Goal: Register for event/course

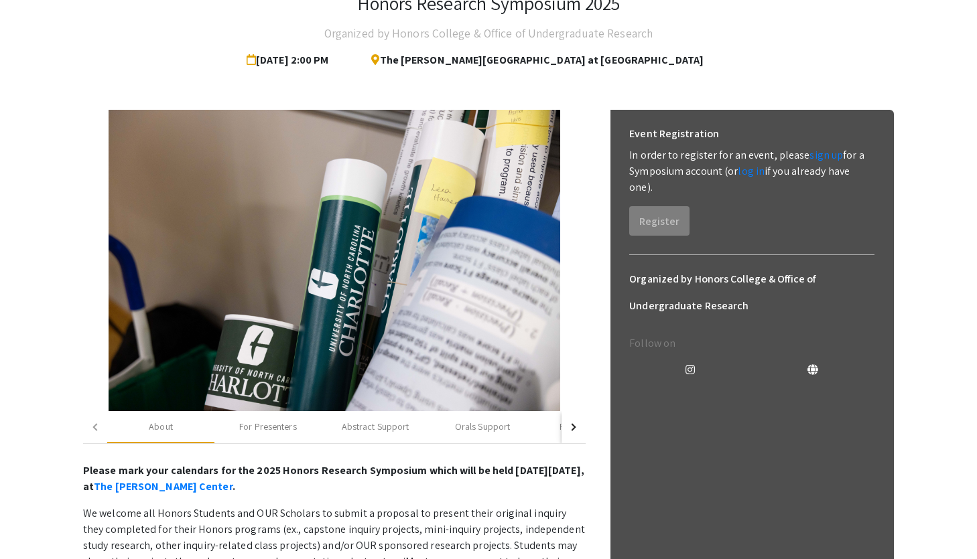
scroll to position [86, 0]
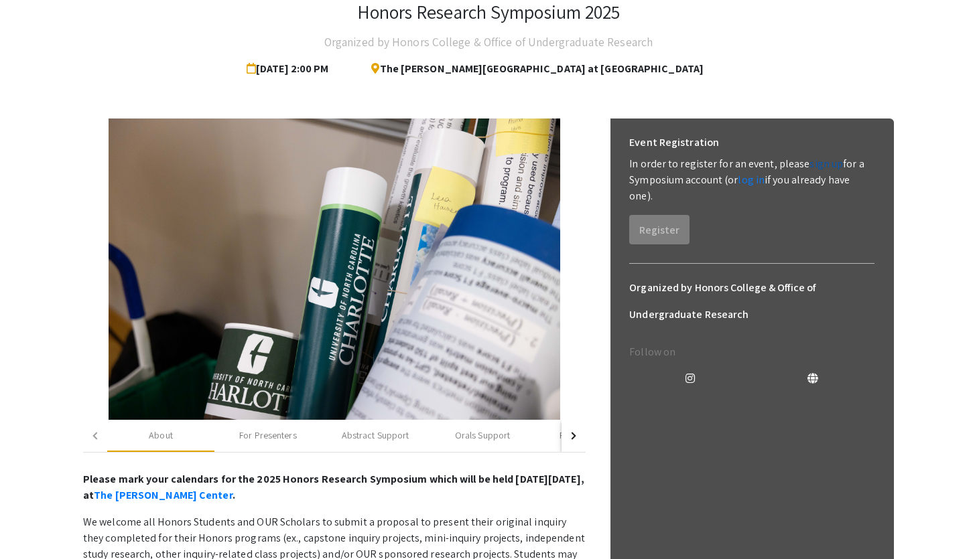
click at [813, 162] on link "sign up" at bounding box center [825, 164] width 33 height 14
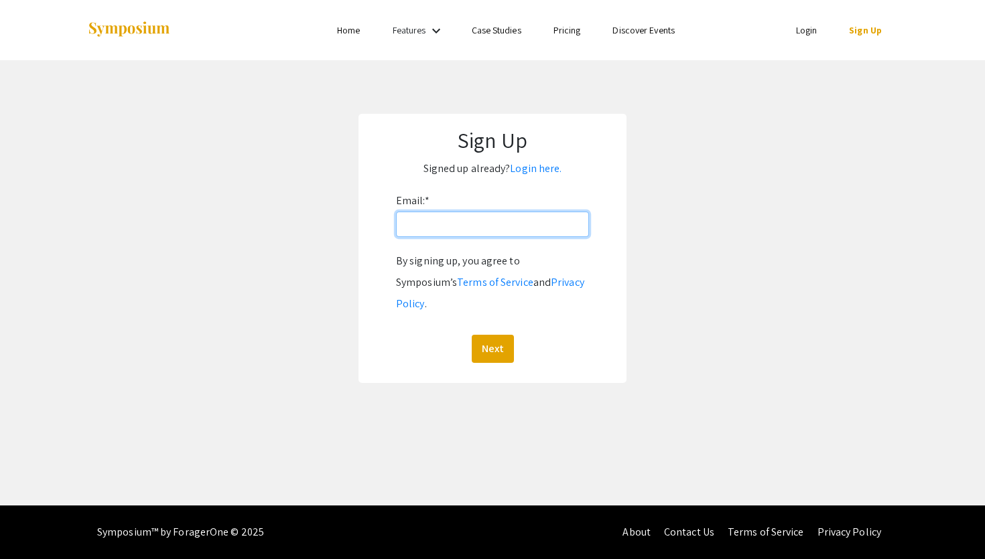
click at [448, 236] on input "Email: *" at bounding box center [492, 224] width 193 height 25
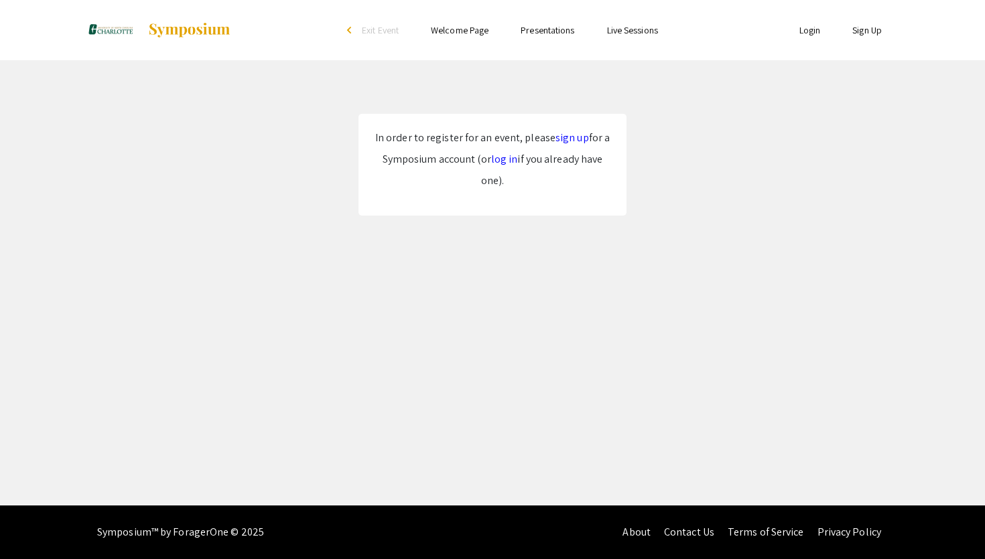
click at [569, 137] on link "sign up" at bounding box center [571, 138] width 33 height 14
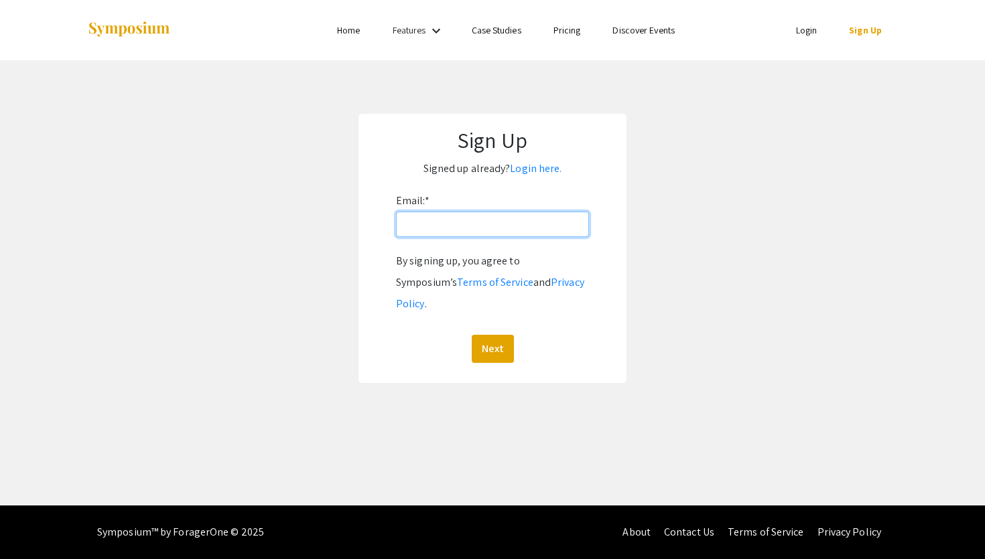
click at [511, 232] on input "Email: *" at bounding box center [492, 224] width 193 height 25
click at [686, 231] on app-signup "Sign Up Signed up already? Login here. Email: * By signing up, you agree to Sym…" at bounding box center [492, 248] width 985 height 269
click at [543, 223] on input "Email: *" at bounding box center [492, 224] width 193 height 25
type input "arielap327@gmail.com"
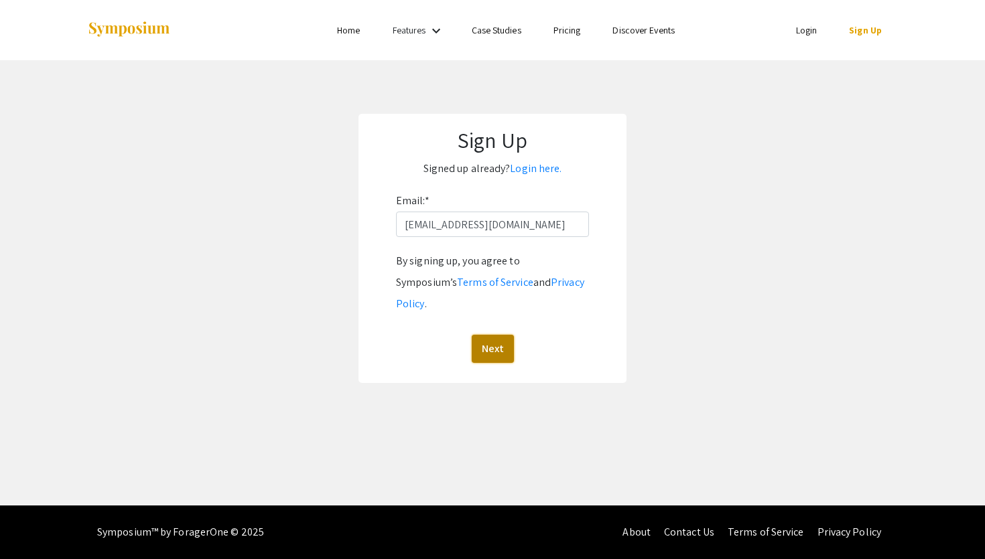
click at [495, 335] on button "Next" at bounding box center [493, 349] width 42 height 28
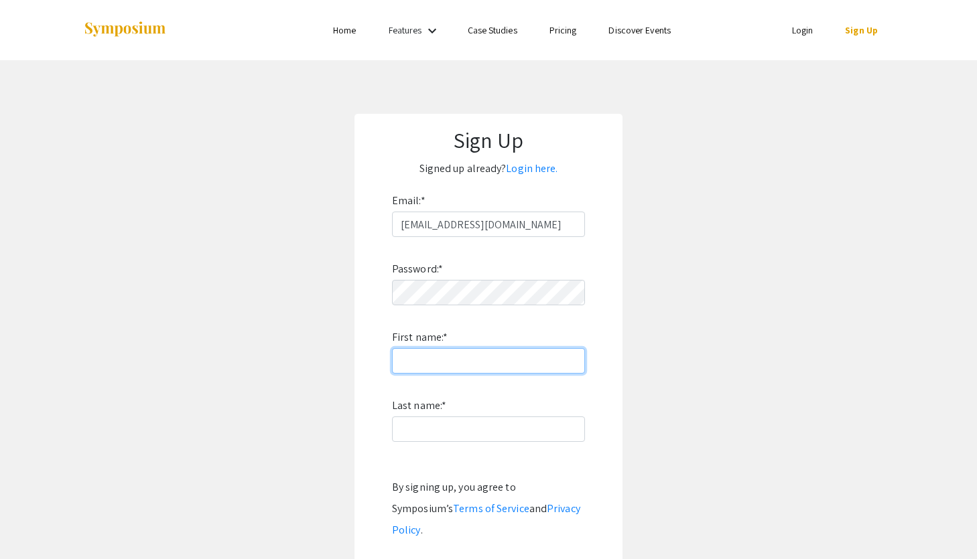
click at [504, 362] on input "First name: *" at bounding box center [488, 360] width 193 height 25
type input "Ariela"
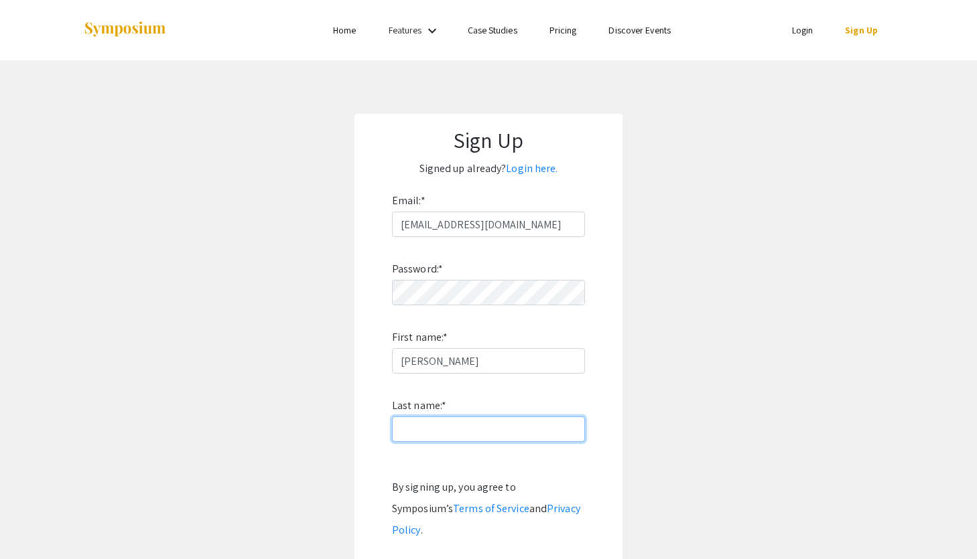
click at [425, 429] on input "Last name: *" at bounding box center [488, 429] width 193 height 25
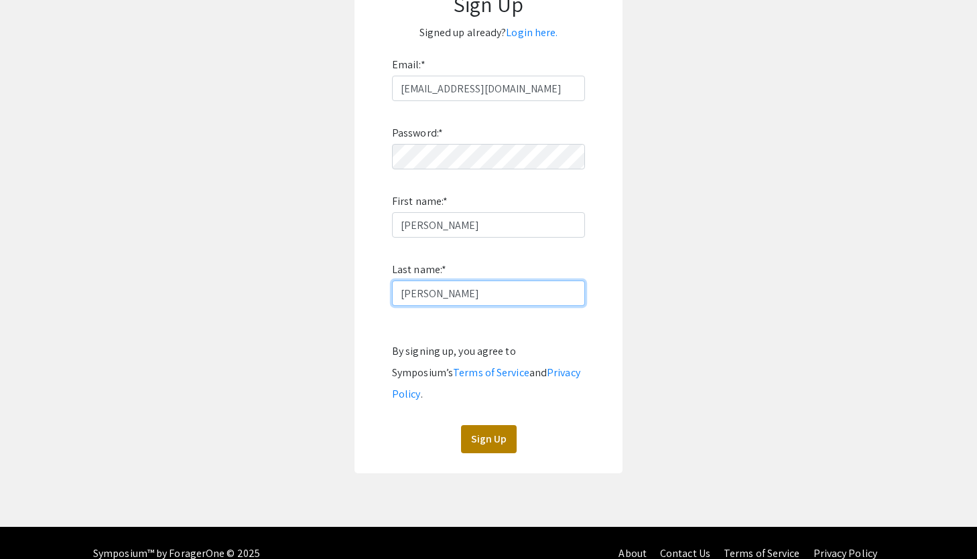
type input "Pineda Chilel"
click at [489, 425] on button "Sign Up" at bounding box center [489, 439] width 56 height 28
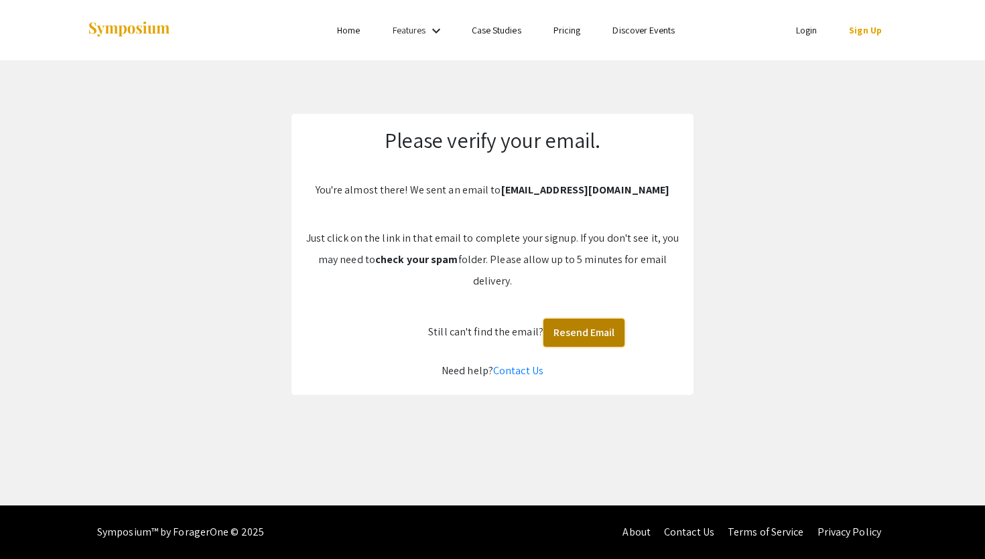
click at [558, 329] on button "Resend Email" at bounding box center [583, 333] width 81 height 28
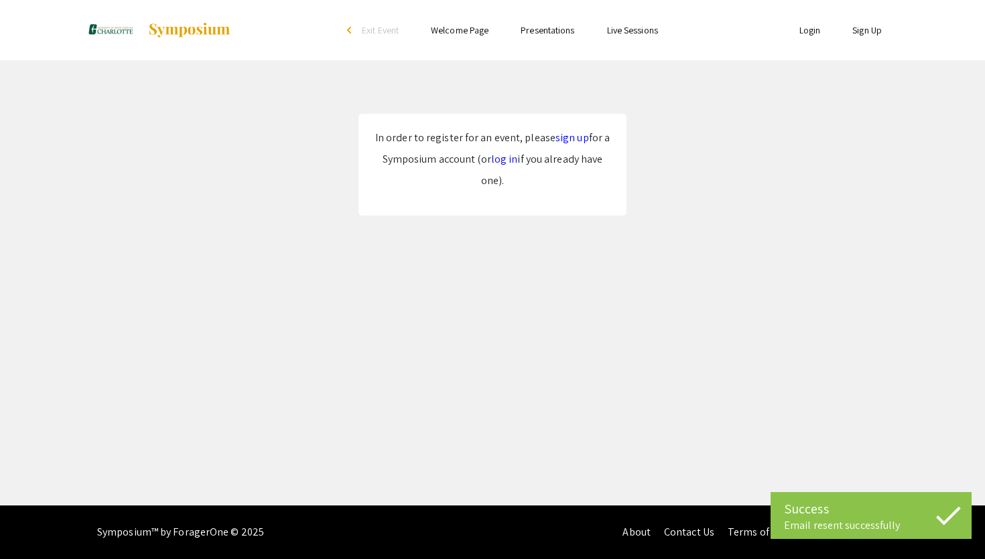
click at [571, 131] on p "In order to register for an event, please sign up for a Symposium account (or l…" at bounding box center [492, 159] width 241 height 64
click at [565, 134] on link "sign up" at bounding box center [571, 138] width 33 height 14
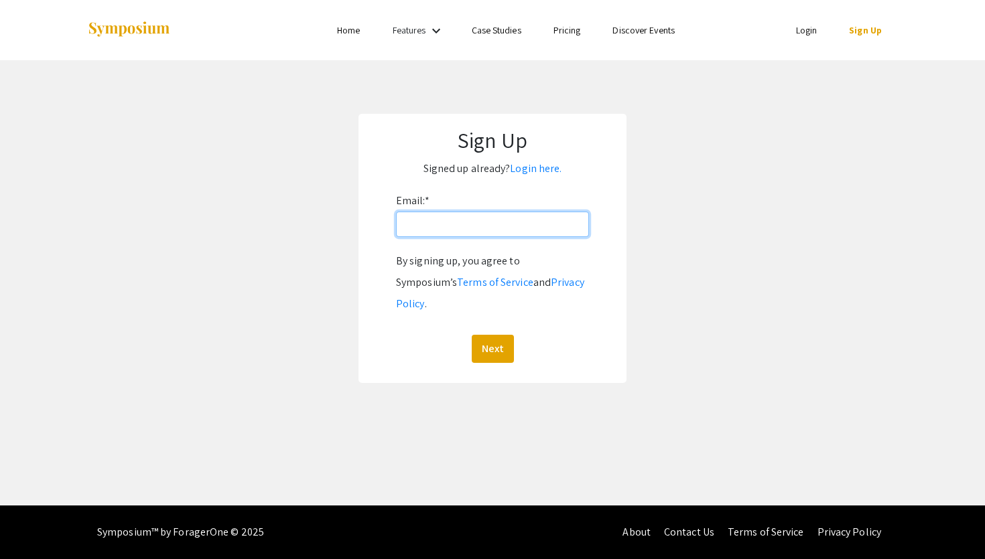
click at [500, 230] on input "Email: *" at bounding box center [492, 224] width 193 height 25
type input "apinedac@charlotte.edu"
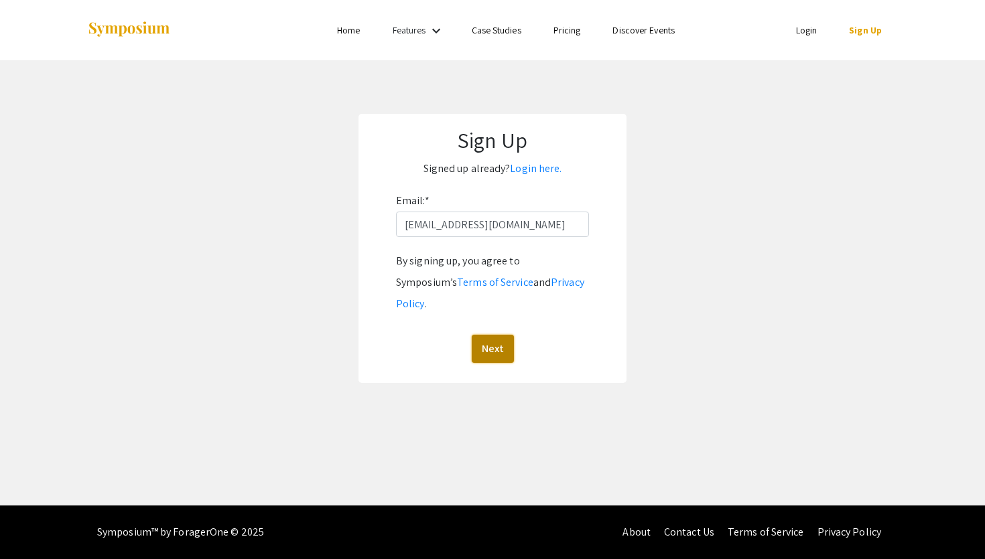
click at [500, 335] on button "Next" at bounding box center [493, 349] width 42 height 28
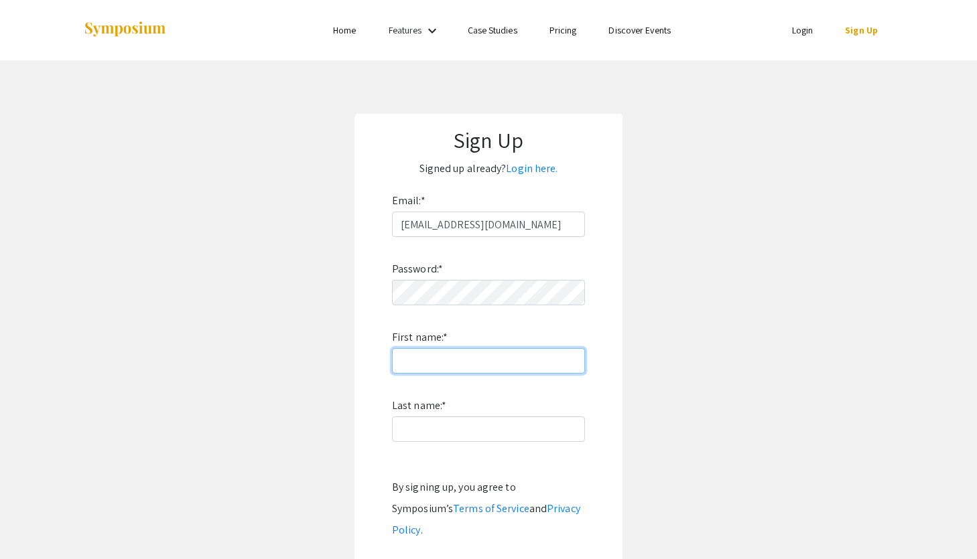
click at [436, 352] on input "First name: *" at bounding box center [488, 360] width 193 height 25
click at [440, 355] on input "First name: *" at bounding box center [488, 360] width 193 height 25
type input "Ariela"
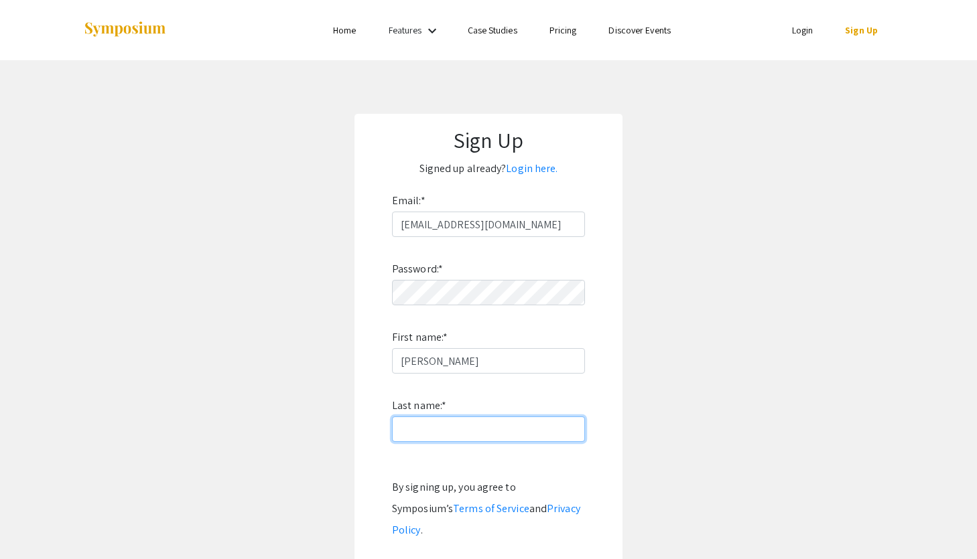
click at [429, 432] on input "Last name: *" at bounding box center [488, 429] width 193 height 25
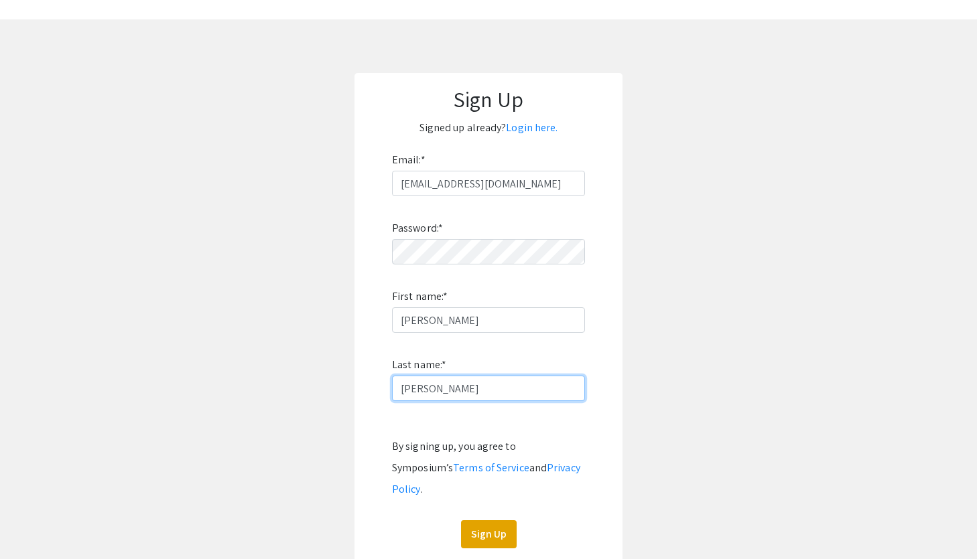
scroll to position [54, 0]
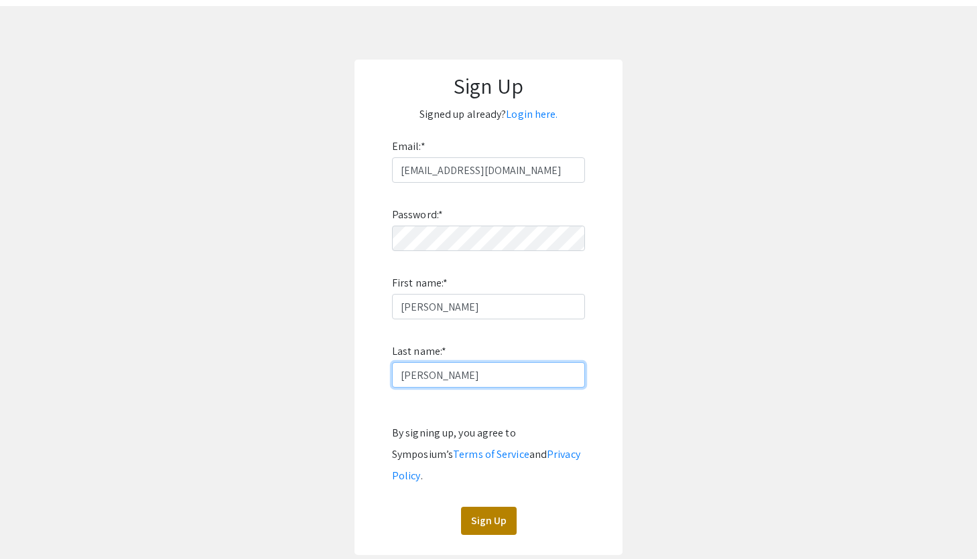
type input "Pineda Chilel"
click at [481, 507] on button "Sign Up" at bounding box center [489, 521] width 56 height 28
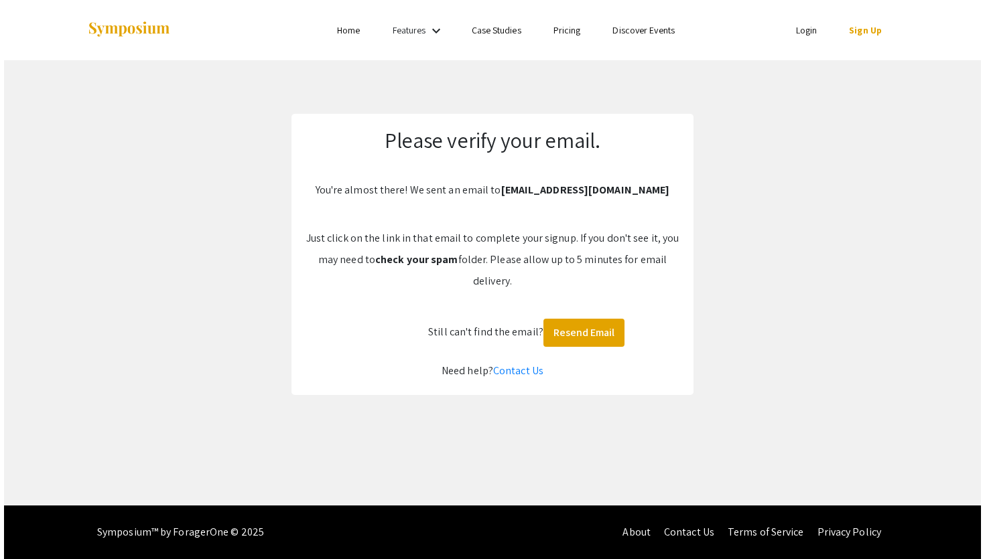
scroll to position [0, 0]
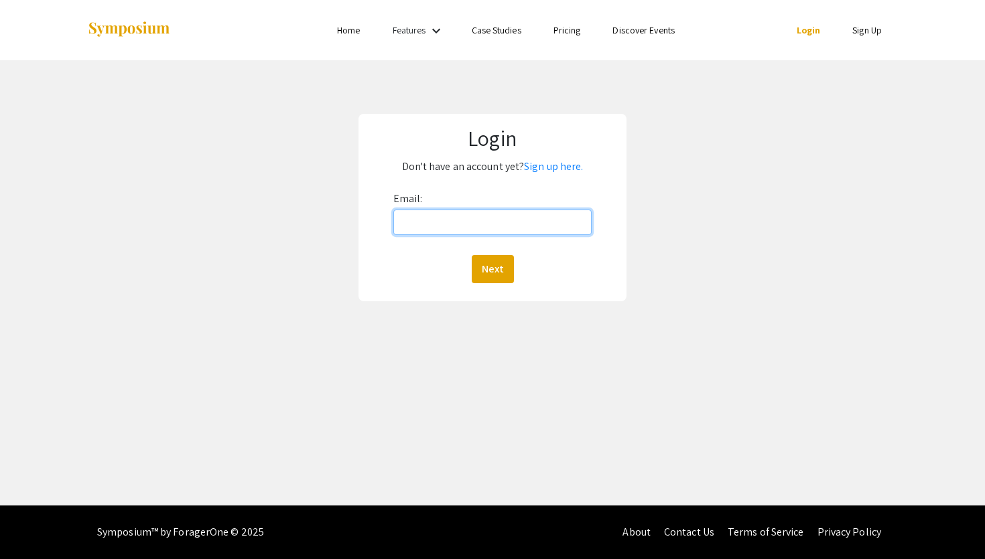
click at [491, 230] on input "Email:" at bounding box center [492, 222] width 199 height 25
click at [769, 166] on div "Login Don't have an account yet? Sign up here. Email: Next" at bounding box center [492, 207] width 1005 height 295
click at [560, 227] on input "Email:" at bounding box center [492, 222] width 199 height 25
type input "[EMAIL_ADDRESS][DOMAIN_NAME]"
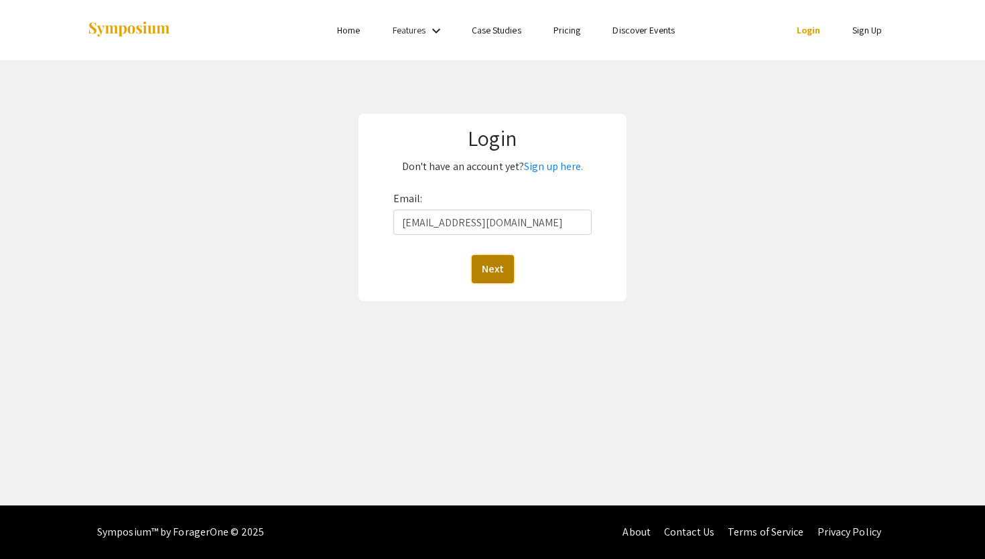
click at [472, 277] on button "Next" at bounding box center [493, 269] width 42 height 28
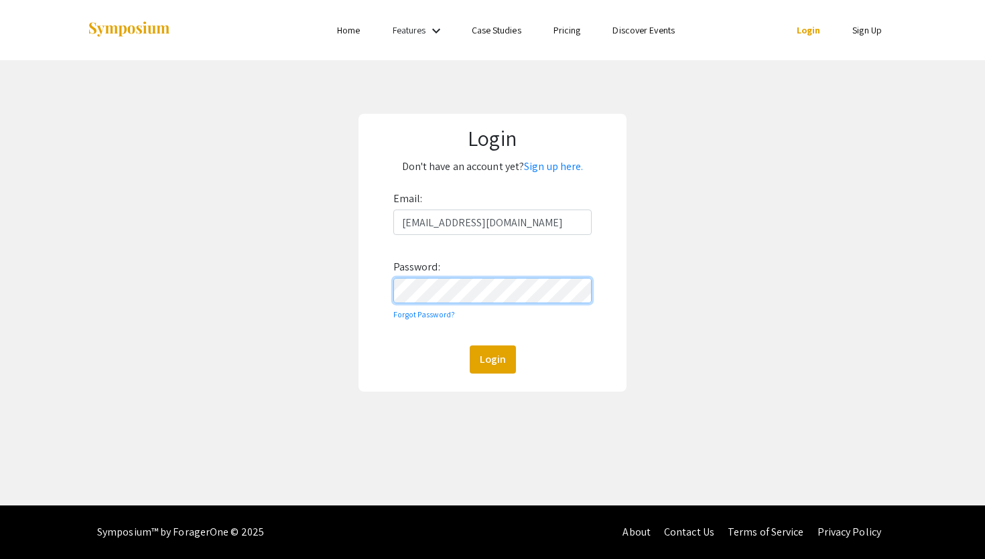
click at [470, 346] on button "Login" at bounding box center [493, 360] width 46 height 28
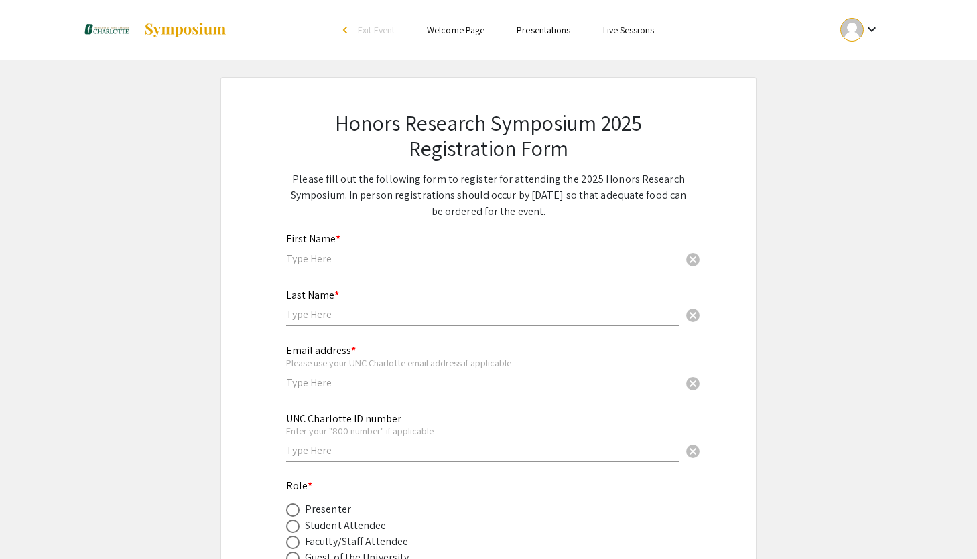
click at [369, 261] on input "text" at bounding box center [482, 259] width 393 height 14
type input "[PERSON_NAME]"
click at [310, 323] on div "Last Name * cancel" at bounding box center [482, 301] width 393 height 51
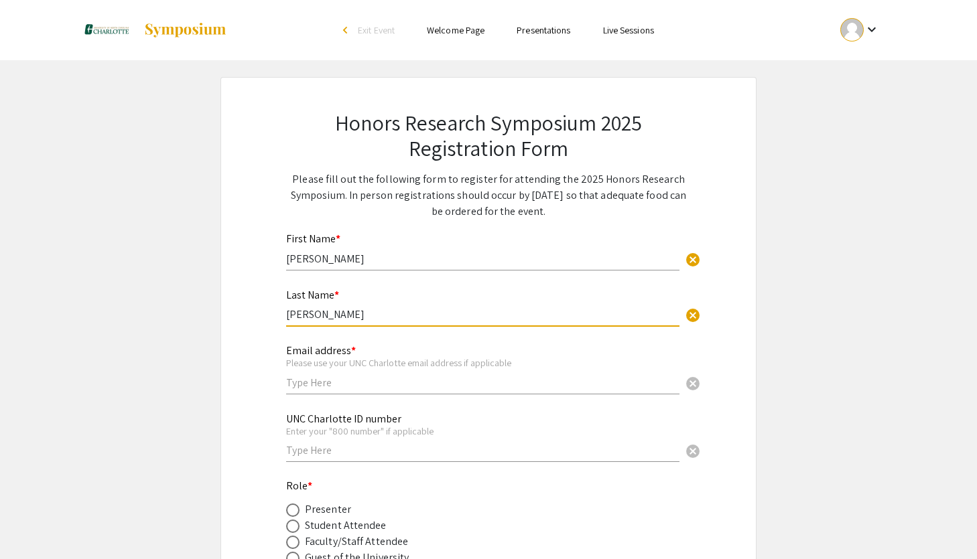
type input "[PERSON_NAME]"
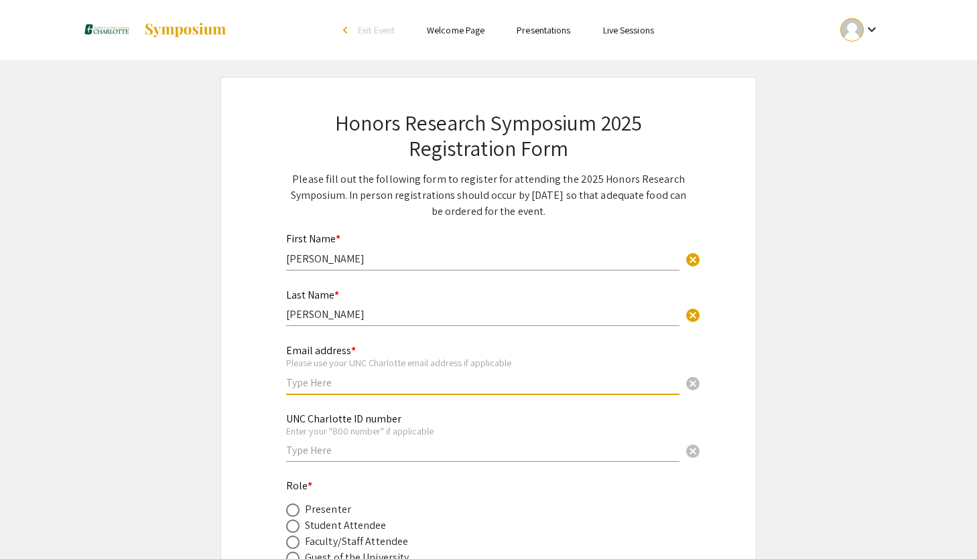
click at [307, 379] on input "text" at bounding box center [482, 383] width 393 height 14
type input "[EMAIL_ADDRESS][DOMAIN_NAME]"
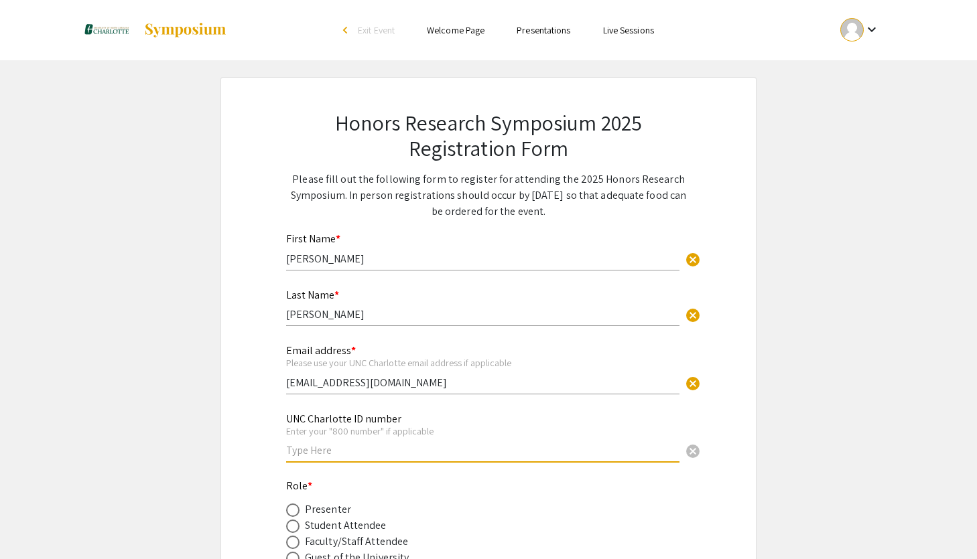
click at [342, 454] on input "text" at bounding box center [482, 451] width 393 height 14
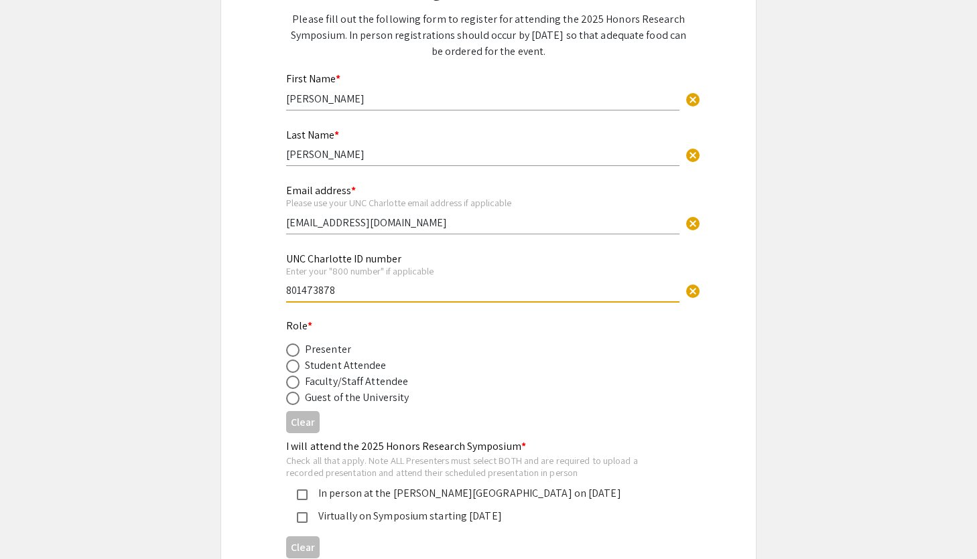
scroll to position [199, 0]
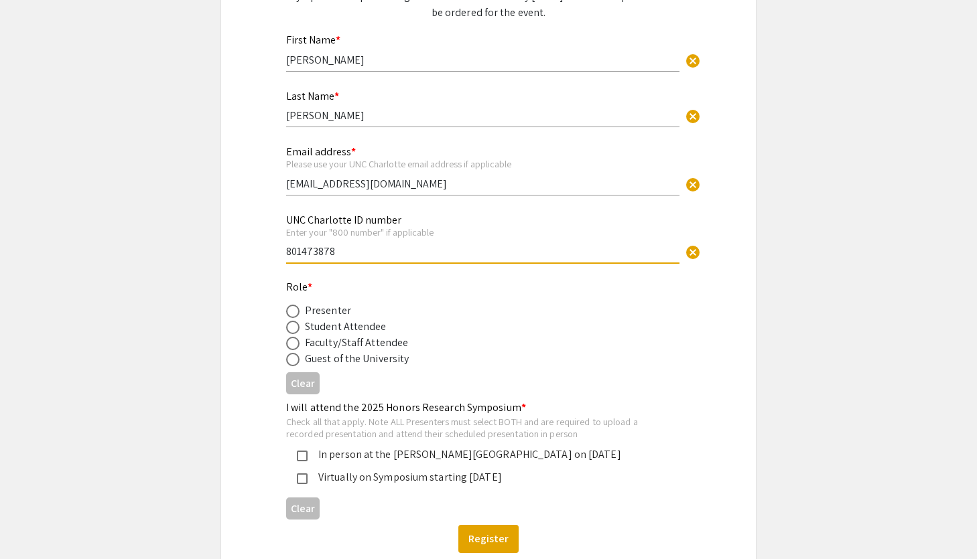
type input "801473878"
click at [336, 326] on div "Student Attendee" at bounding box center [346, 327] width 82 height 16
click at [323, 324] on div "Student Attendee" at bounding box center [346, 327] width 82 height 16
click at [289, 329] on span at bounding box center [292, 327] width 13 height 13
click at [289, 329] on input "radio" at bounding box center [292, 327] width 13 height 13
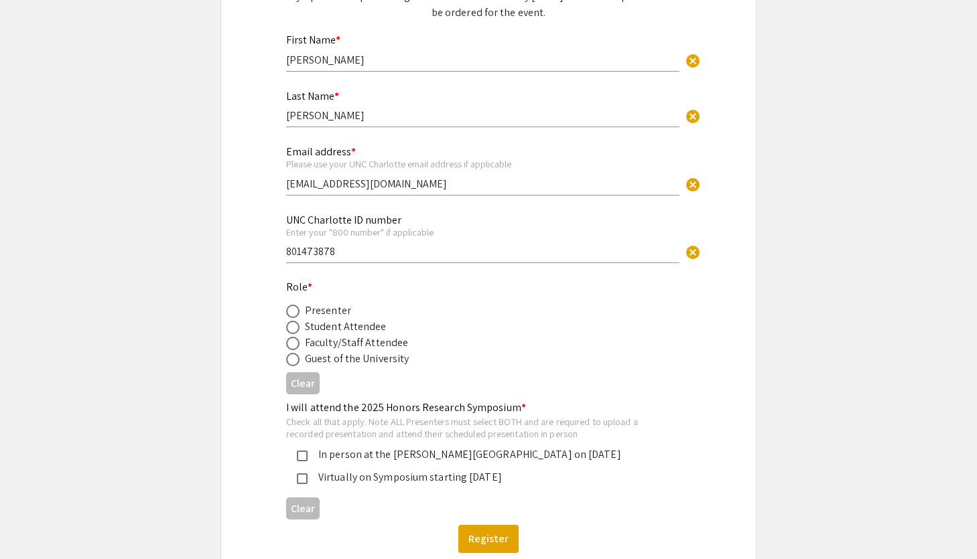
radio input "true"
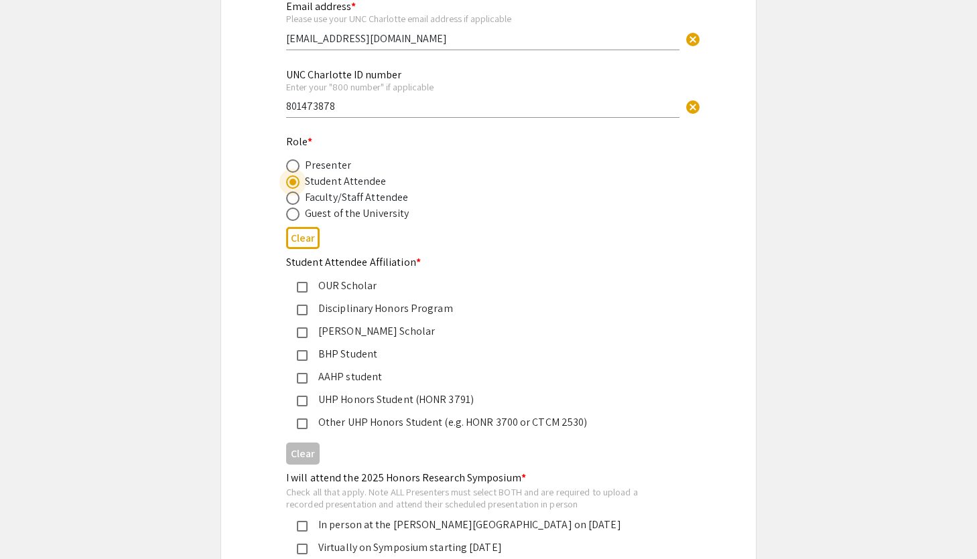
scroll to position [348, 0]
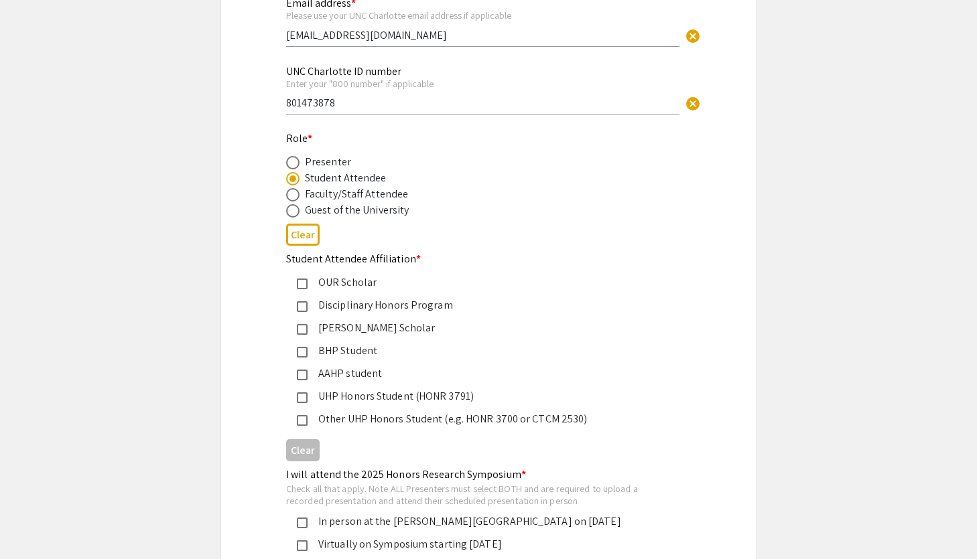
click at [824, 332] on app-registration-form-submission "Honors Research Symposium 2025 Registration Form Please fill out the following …" at bounding box center [488, 191] width 977 height 924
click at [392, 407] on mat-selection-list "OUR Scholar Disciplinary Honors Program Levine Scholar BHP Student AAHP student…" at bounding box center [477, 351] width 383 height 153
click at [387, 407] on mat-selection-list "OUR Scholar Disciplinary Honors Program Levine Scholar BHP Student AAHP student…" at bounding box center [477, 351] width 383 height 153
click at [375, 405] on div "UHP Honors Student (HONR 3791)" at bounding box center [483, 397] width 351 height 16
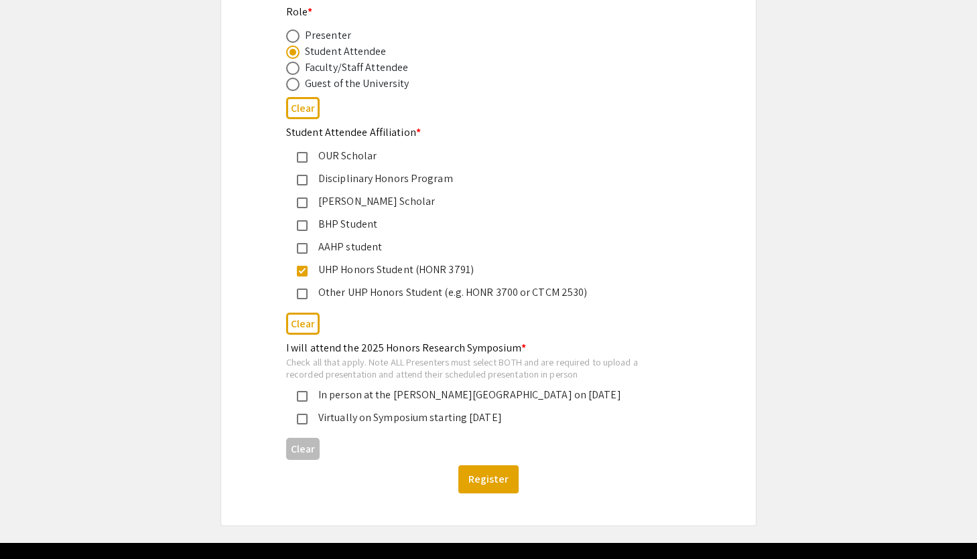
scroll to position [476, 0]
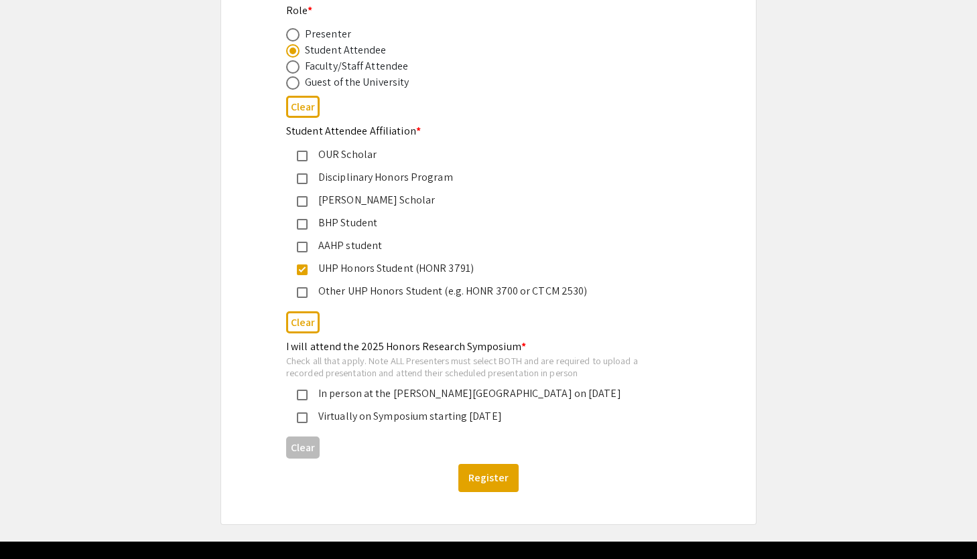
click at [399, 286] on div "Other UHP Honors Student (e.g. HONR 3700 or CTCM 2530)" at bounding box center [483, 291] width 351 height 16
click at [385, 276] on div "UHP Honors Student (HONR 3791)" at bounding box center [483, 269] width 351 height 16
click at [728, 312] on div "Honors Research Symposium 2025 Registration Form Please fill out the following …" at bounding box center [488, 63] width 536 height 924
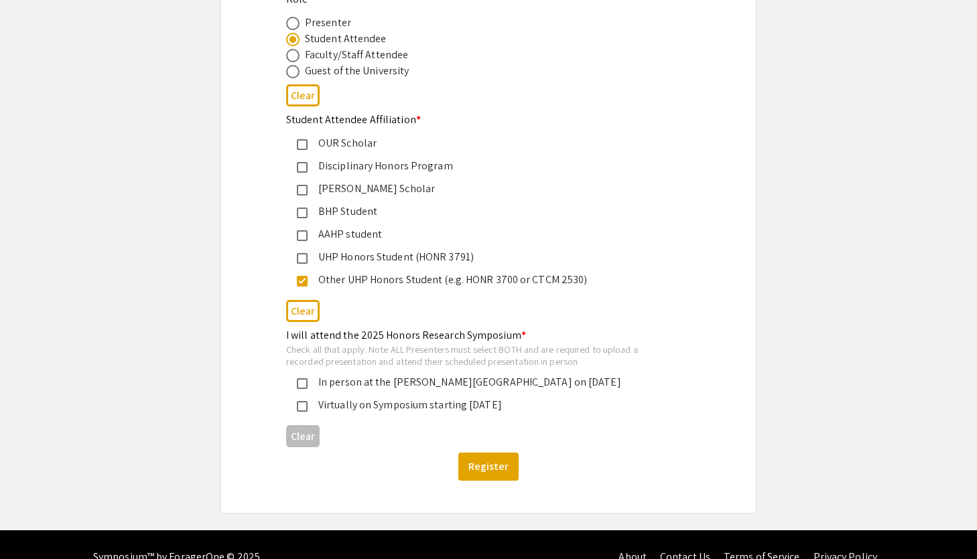
scroll to position [488, 0]
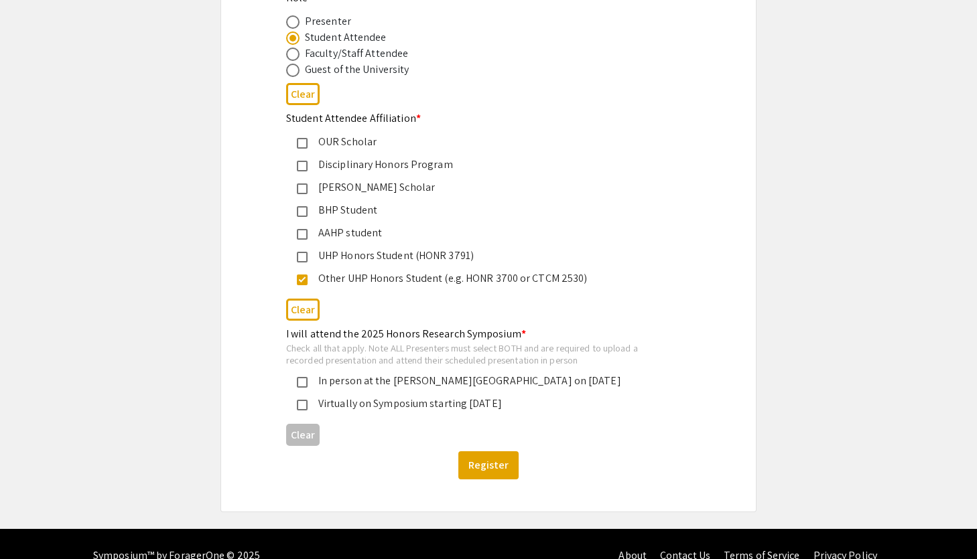
click at [456, 386] on div "In person at the DuBois Center on November 21, 2025" at bounding box center [483, 381] width 351 height 16
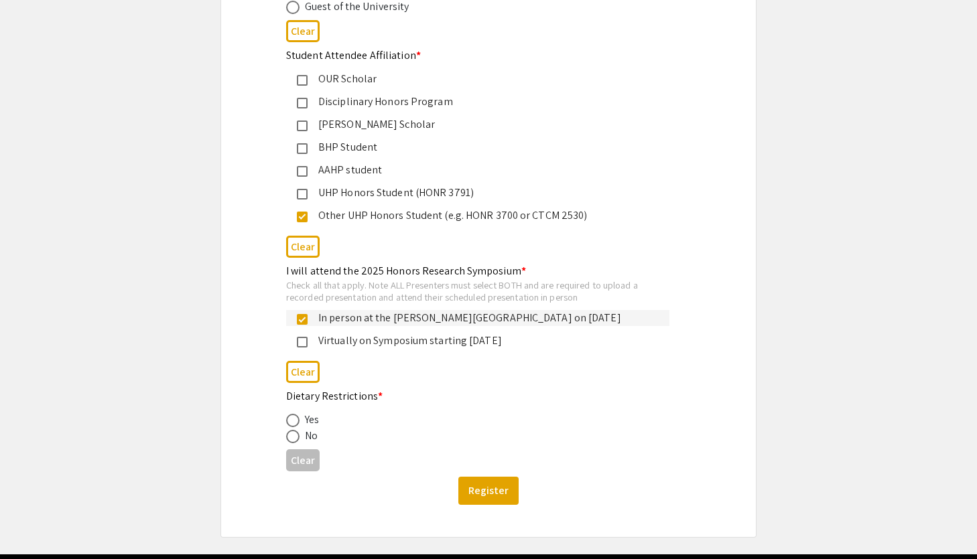
scroll to position [563, 0]
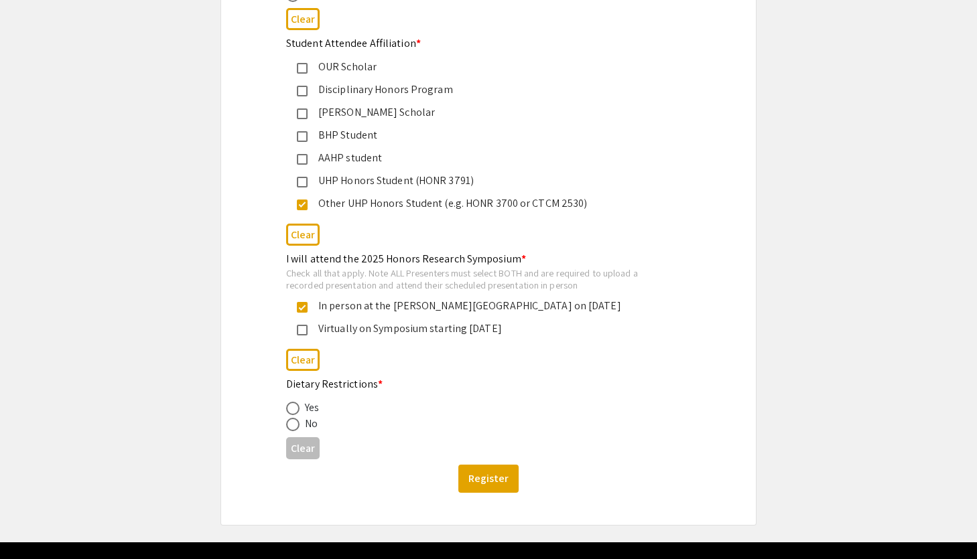
click at [358, 419] on div "No" at bounding box center [477, 424] width 383 height 16
click at [321, 429] on div "No" at bounding box center [477, 424] width 383 height 16
click at [307, 427] on div "No" at bounding box center [311, 424] width 13 height 16
click at [289, 426] on span at bounding box center [292, 424] width 13 height 13
click at [289, 426] on input "radio" at bounding box center [292, 424] width 13 height 13
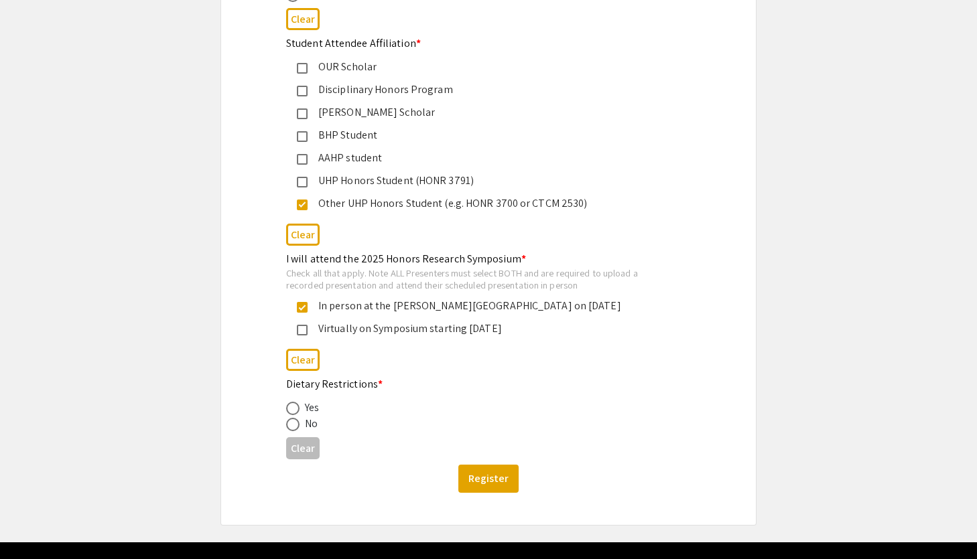
radio input "true"
click at [841, 408] on app-registration-form-submission "Honors Research Symposium 2025 Registration Form Please fill out the following …" at bounding box center [488, 20] width 977 height 1012
click at [507, 484] on button "Register" at bounding box center [488, 479] width 60 height 28
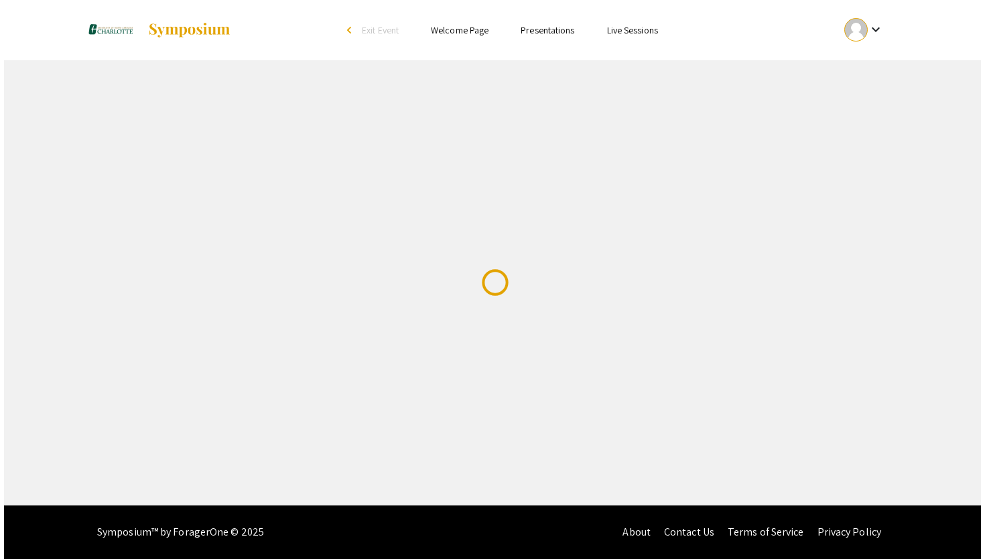
scroll to position [0, 0]
